Goal: Transaction & Acquisition: Purchase product/service

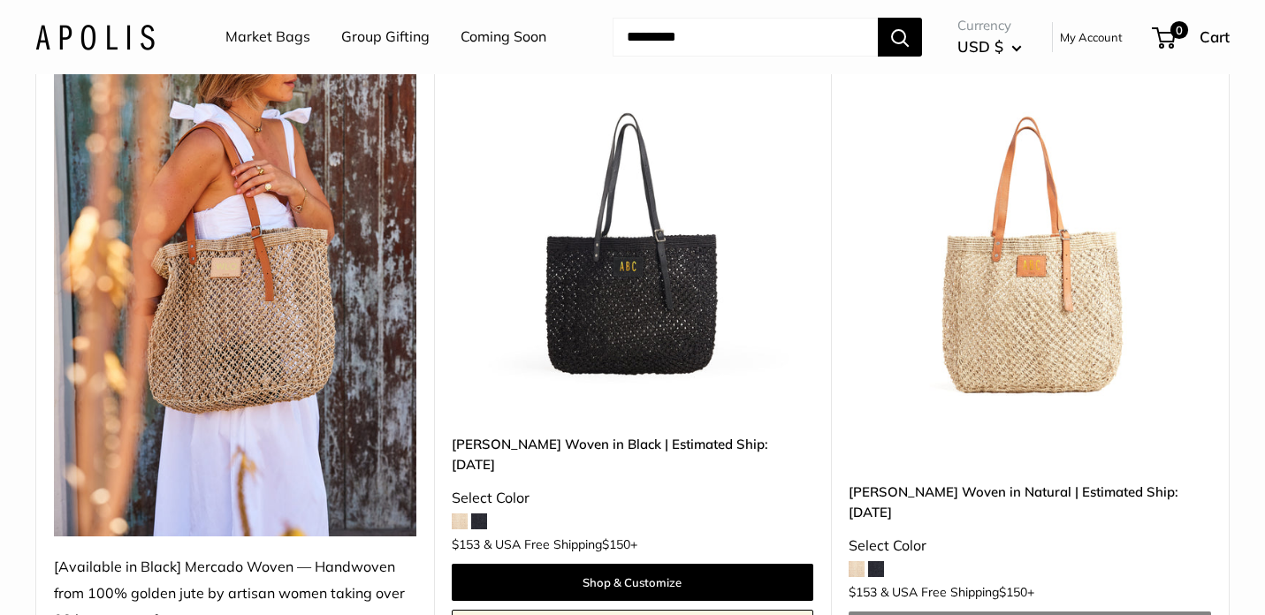
scroll to position [219, 0]
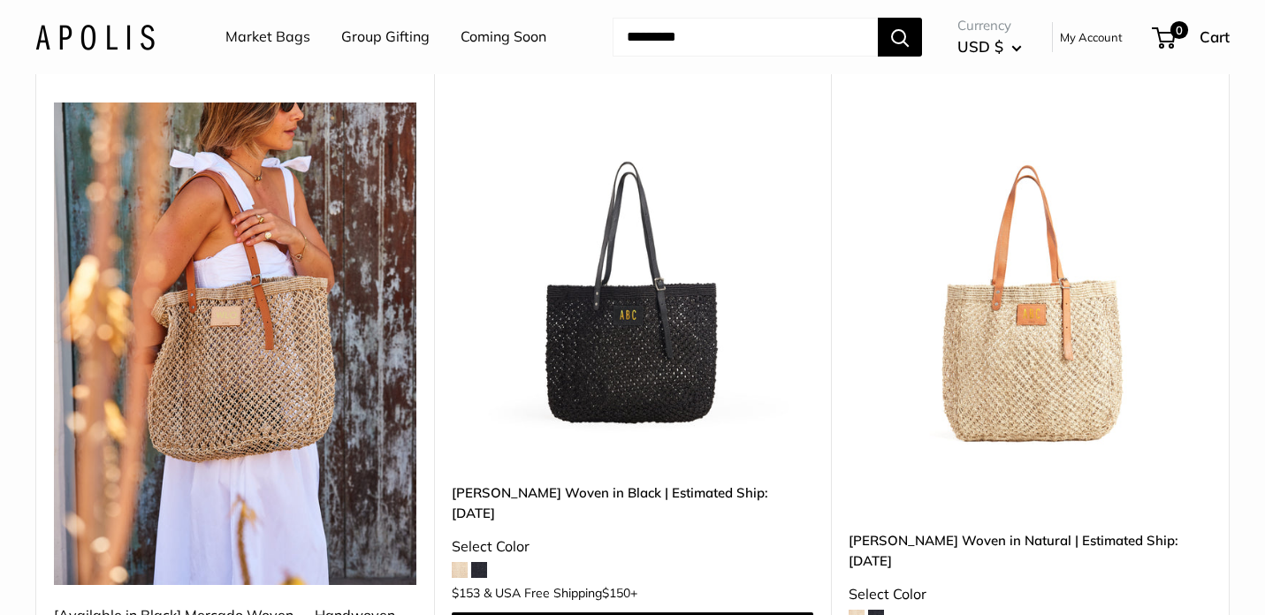
click at [0, 0] on img at bounding box center [0, 0] width 0 height 0
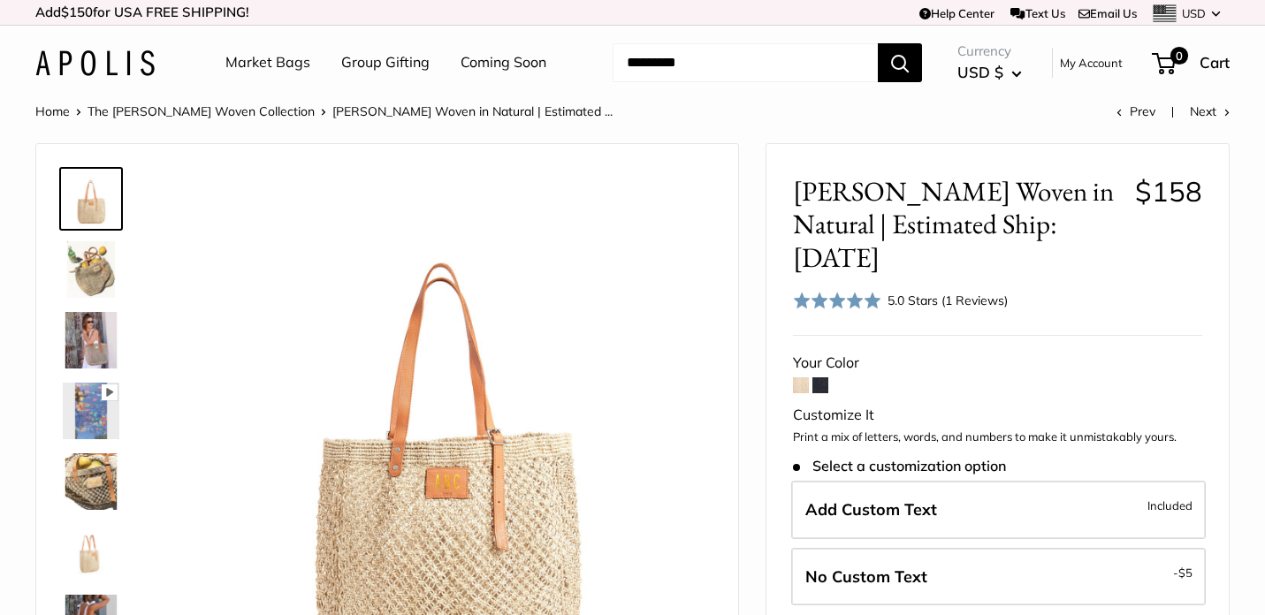
click at [84, 264] on img at bounding box center [91, 269] width 57 height 57
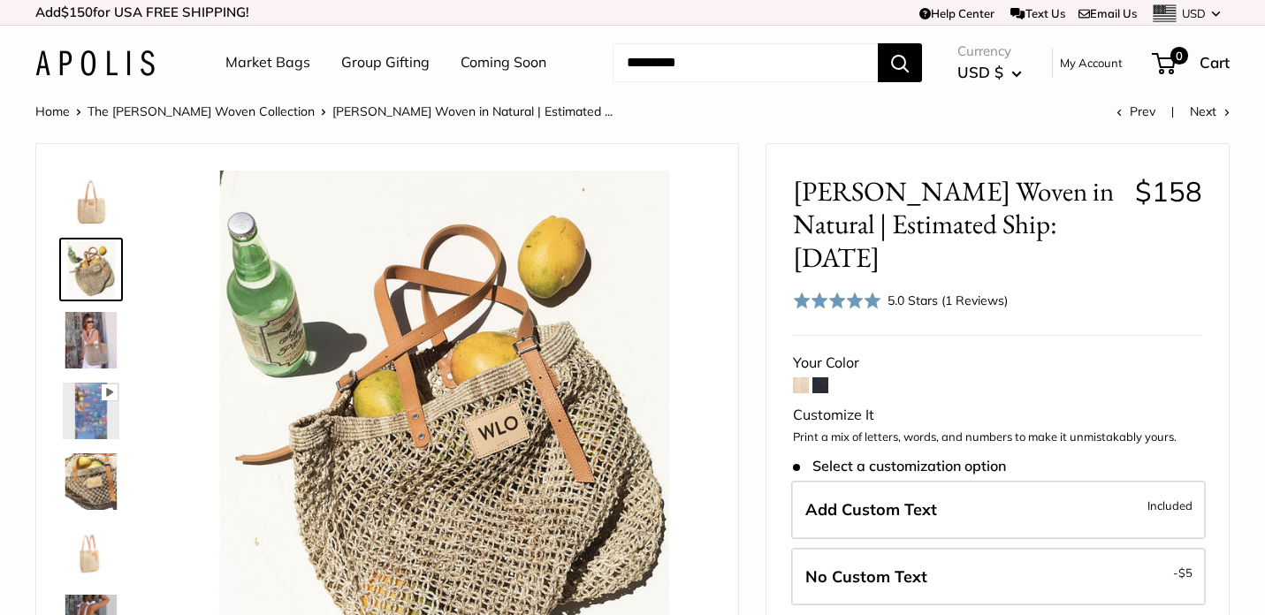
click at [82, 330] on img at bounding box center [91, 340] width 57 height 57
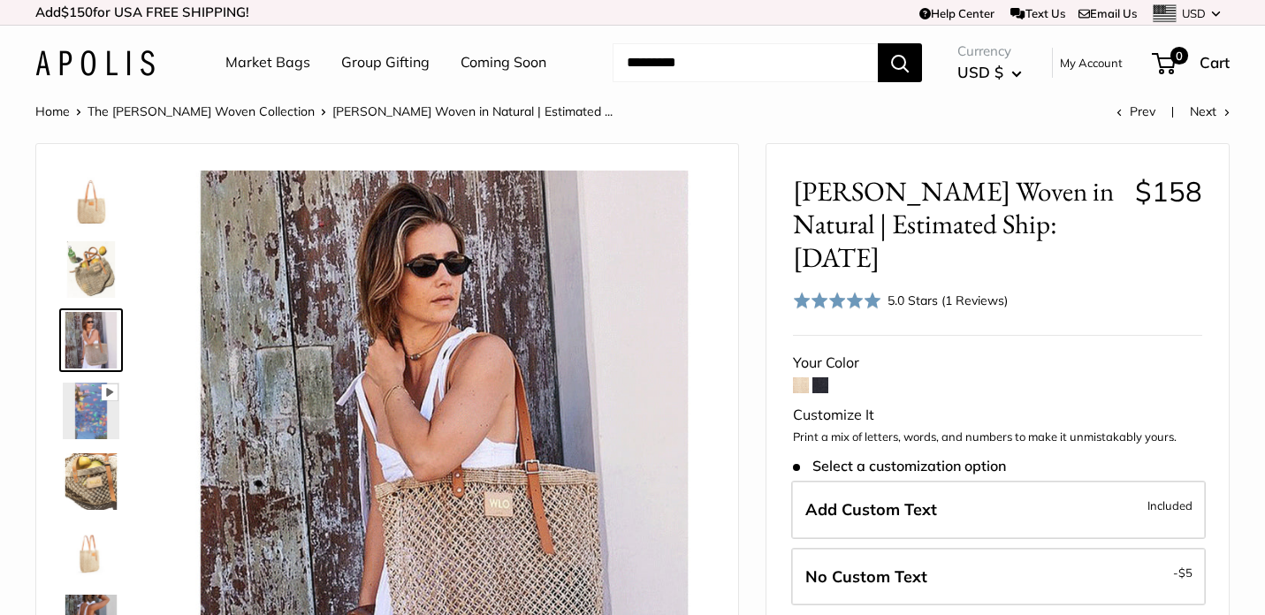
click at [80, 468] on img at bounding box center [91, 481] width 57 height 57
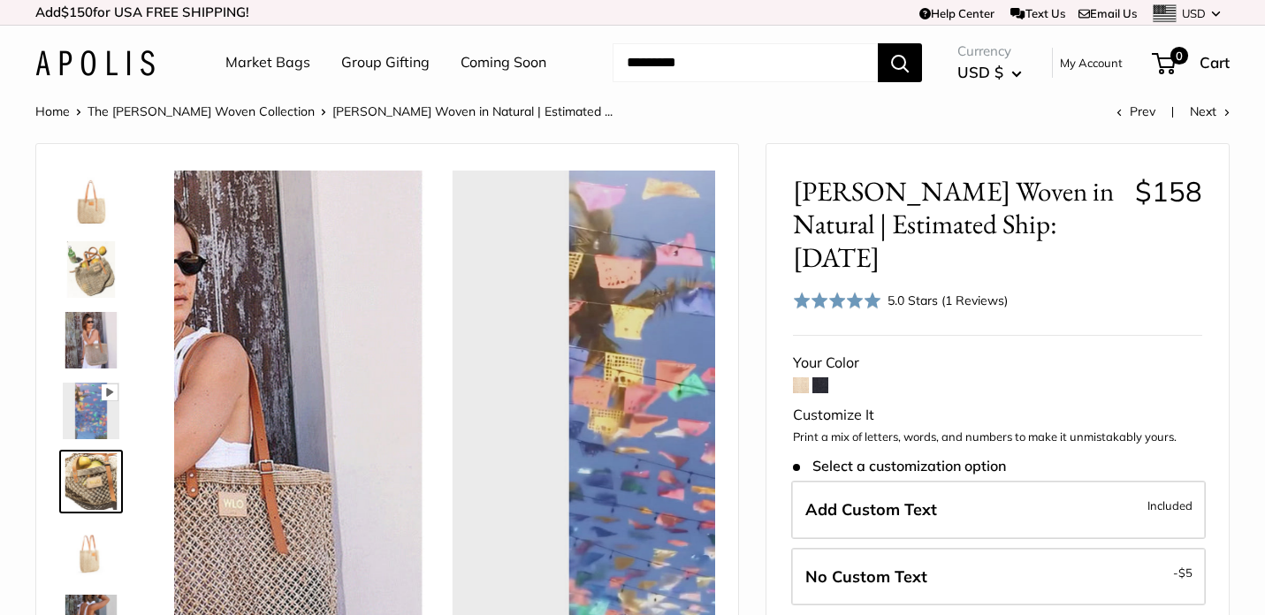
scroll to position [55, 0]
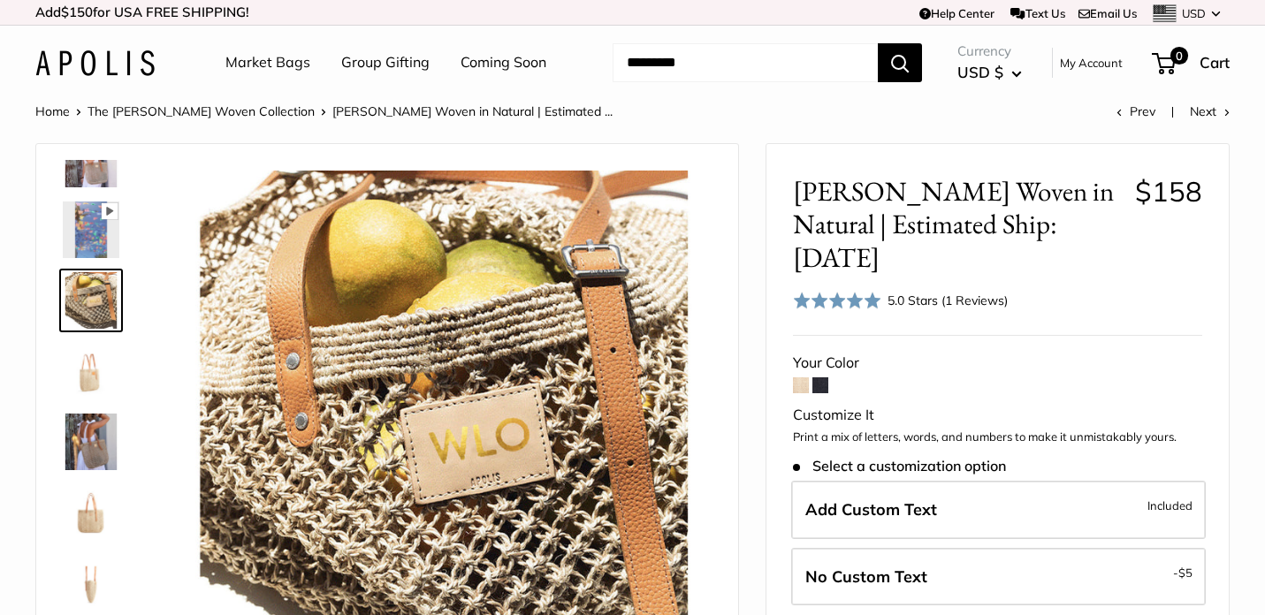
click at [95, 445] on img at bounding box center [91, 442] width 57 height 57
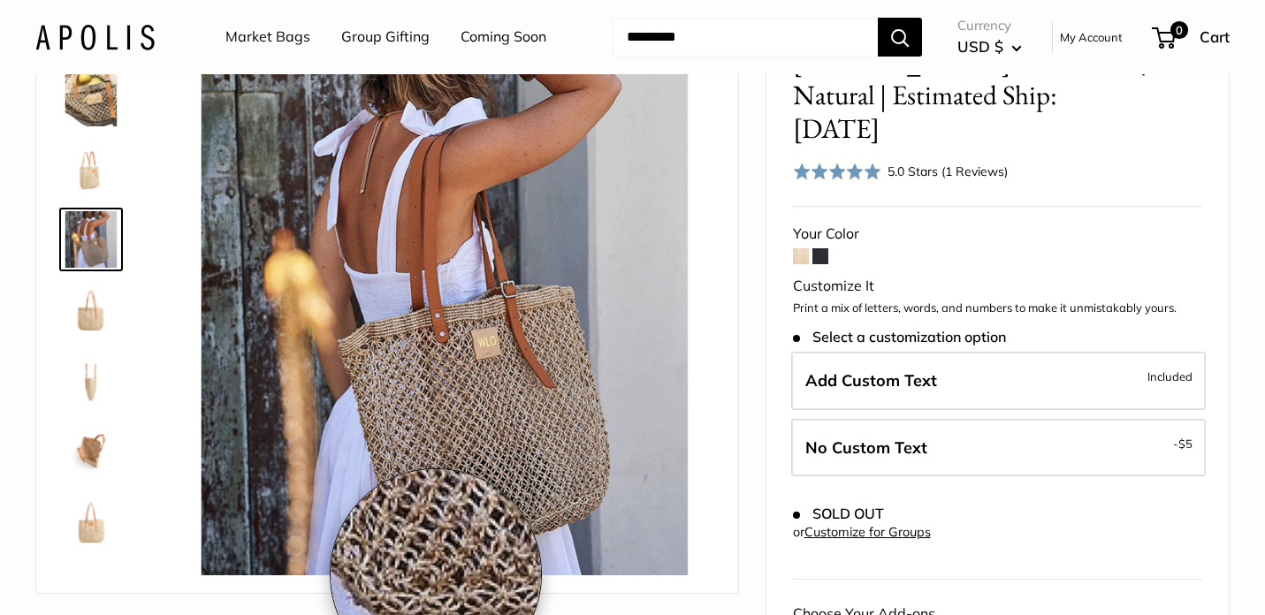
scroll to position [127, 0]
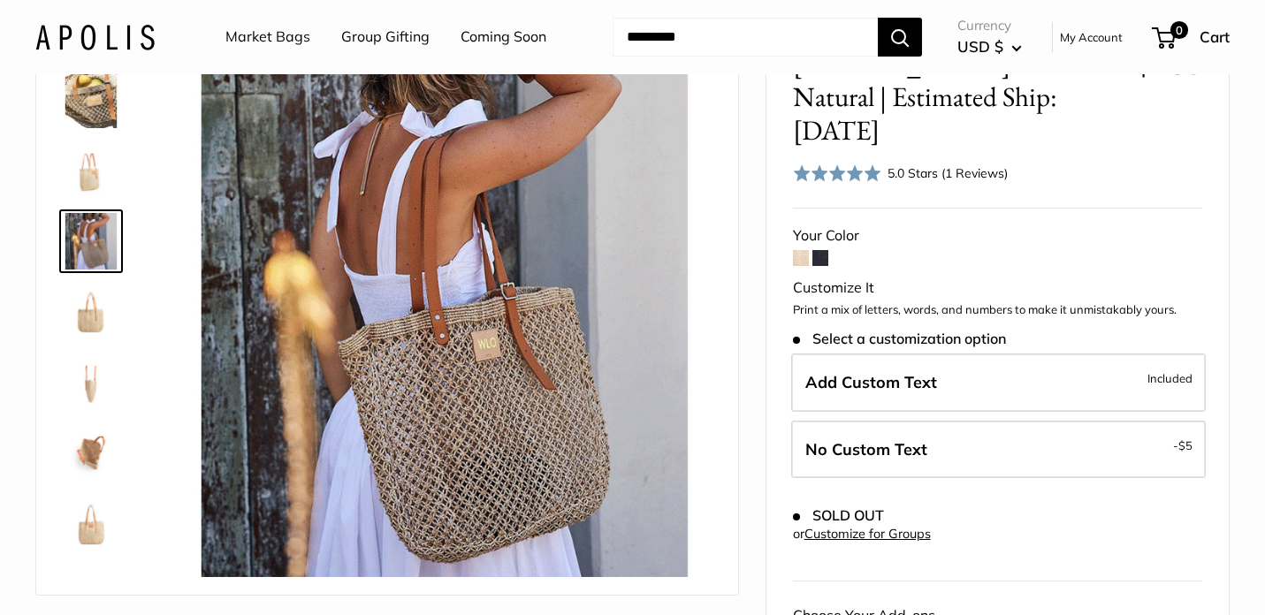
click at [927, 163] on div "5.0 Stars (1 Reviews)" at bounding box center [947, 172] width 120 height 19
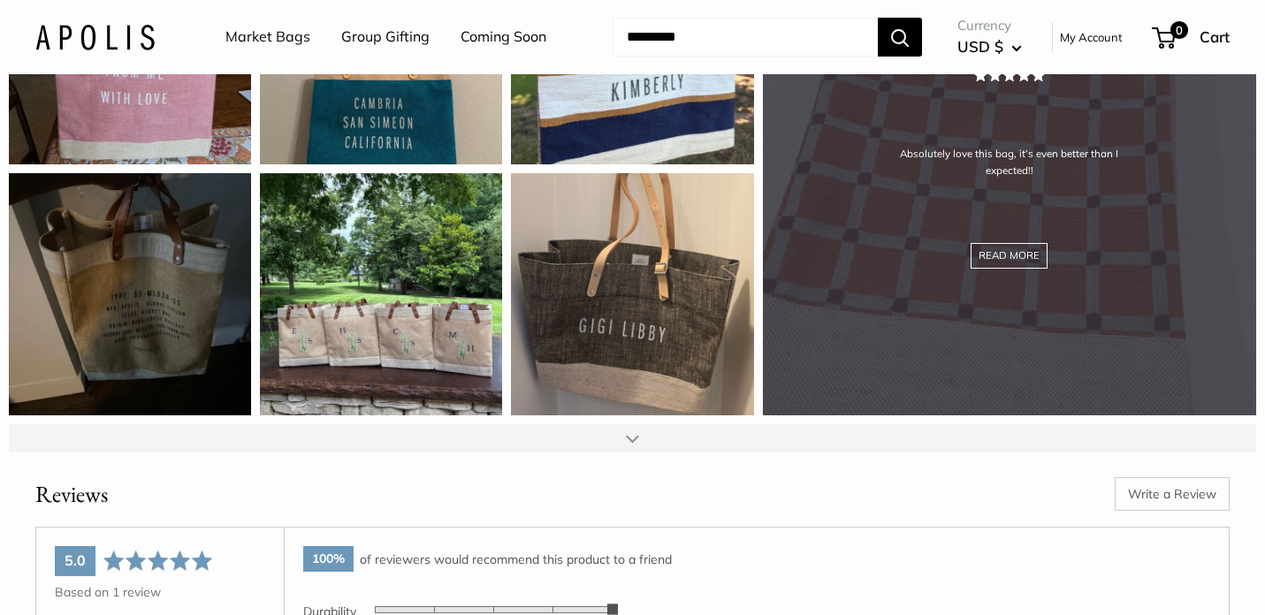
scroll to position [1944, 0]
